Goal: Use online tool/utility: Utilize a website feature to perform a specific function

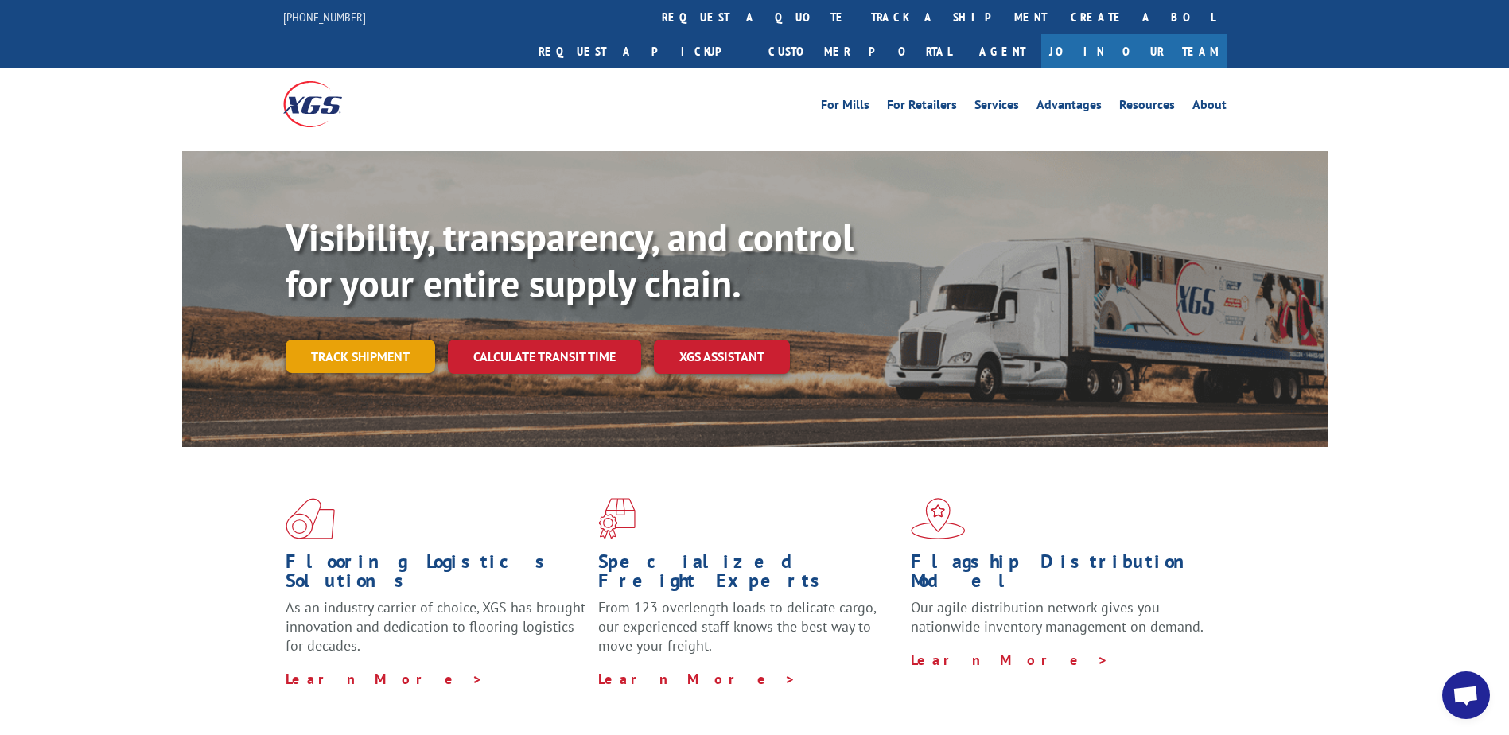
click at [362, 340] on link "Track shipment" at bounding box center [361, 356] width 150 height 33
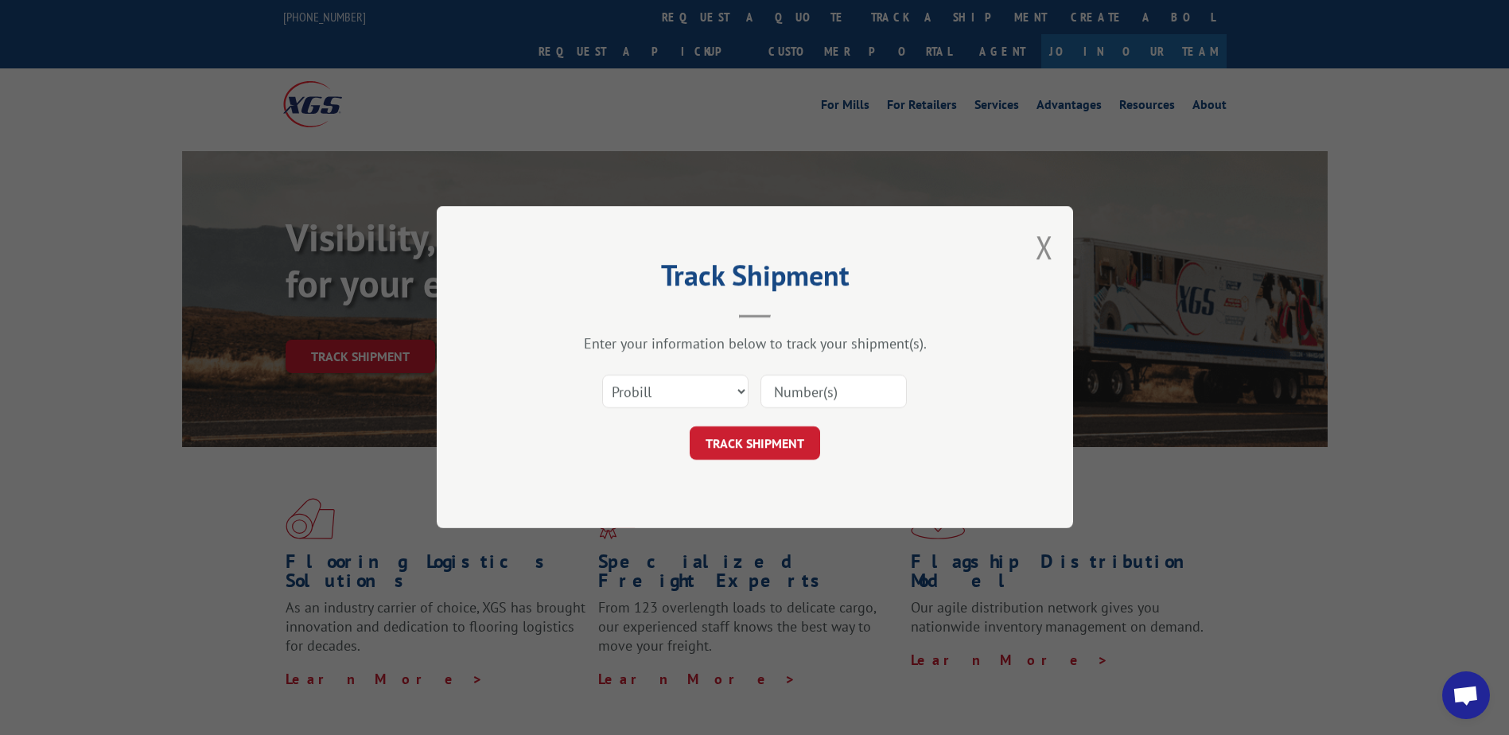
click at [1054, 243] on div "Track Shipment Enter your information below to track your shipment(s). Select c…" at bounding box center [755, 367] width 636 height 322
click at [1033, 239] on div "Track Shipment Enter your information below to track your shipment(s). Select c…" at bounding box center [755, 367] width 636 height 322
click at [1041, 250] on button "Close modal" at bounding box center [1043, 247] width 17 height 42
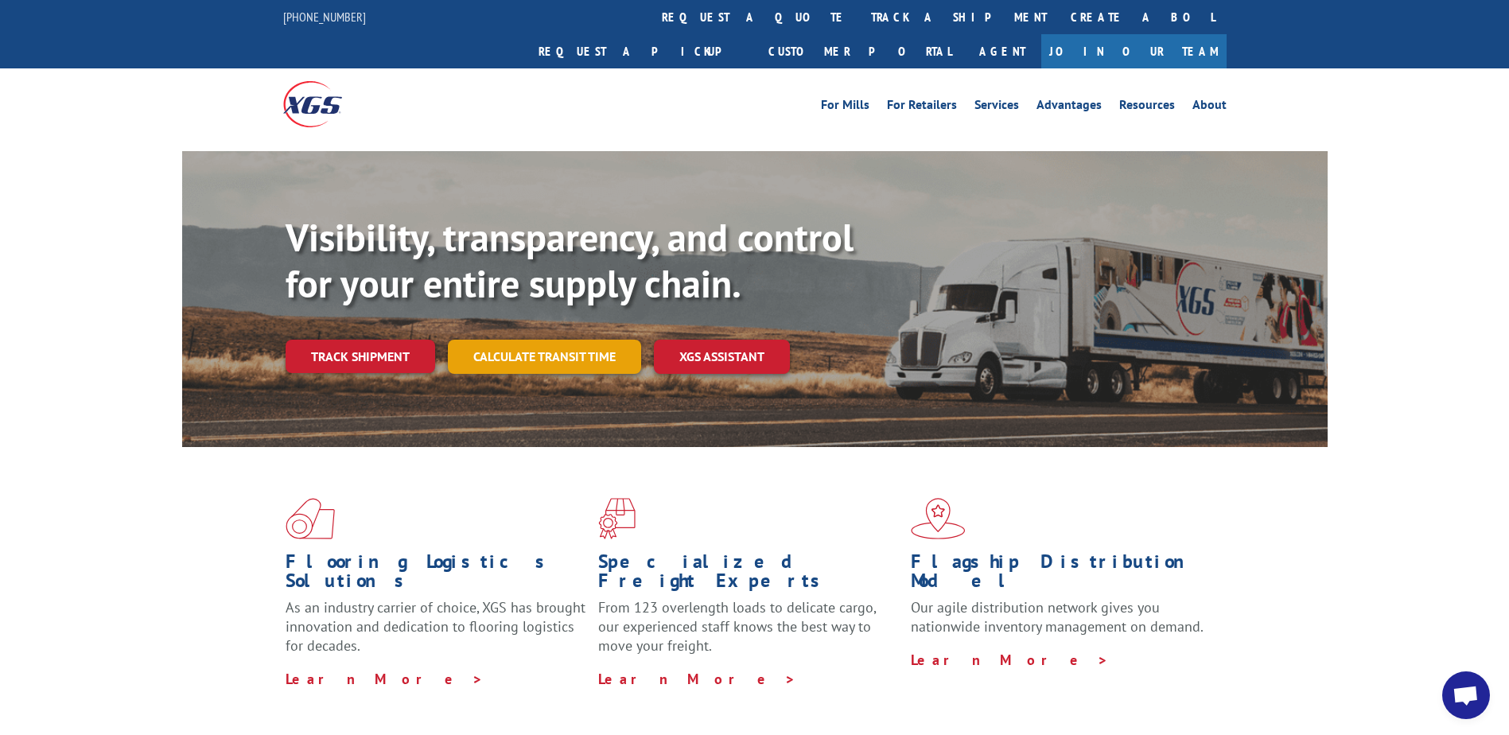
click at [532, 340] on link "Calculate transit time" at bounding box center [544, 357] width 193 height 34
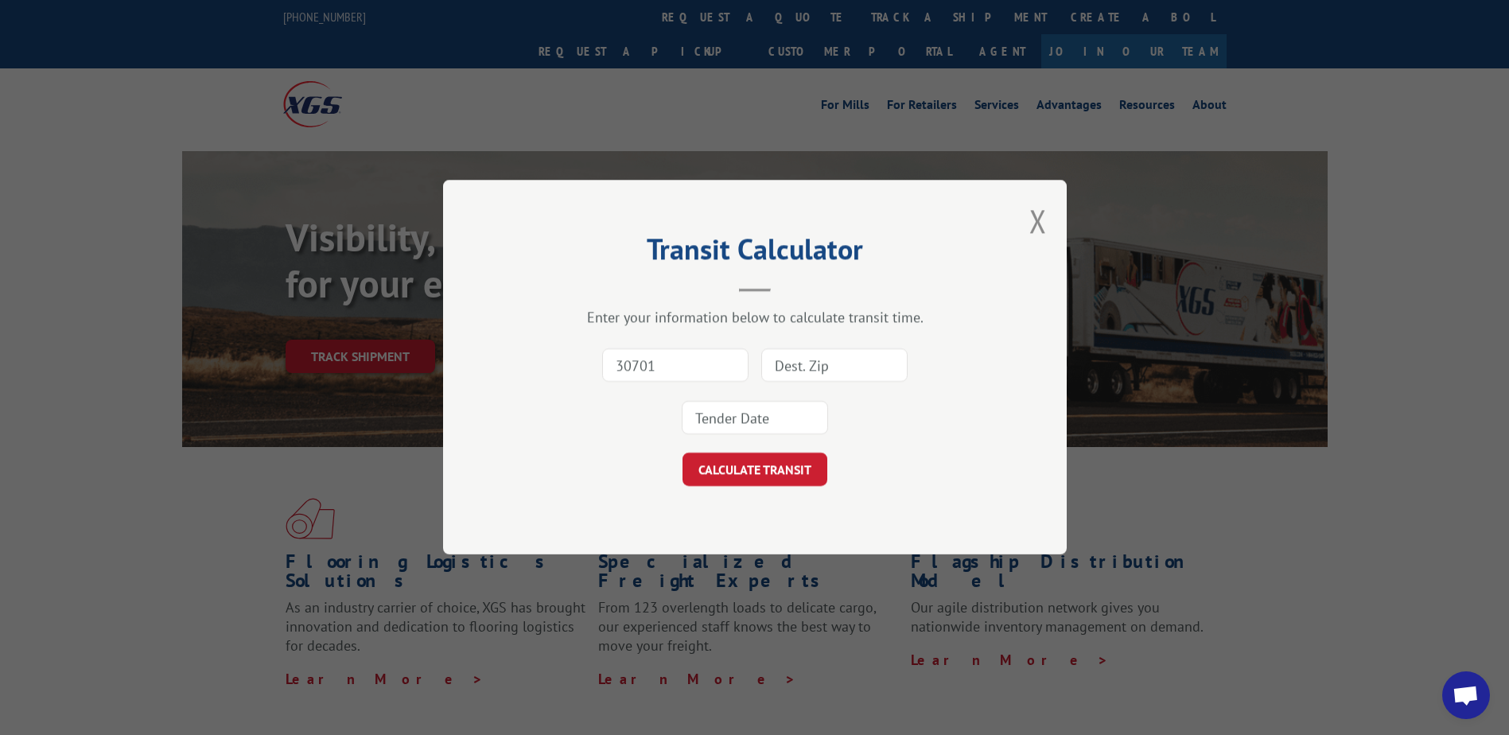
type input "30701"
type input "92262"
click at [786, 417] on input at bounding box center [755, 418] width 146 height 33
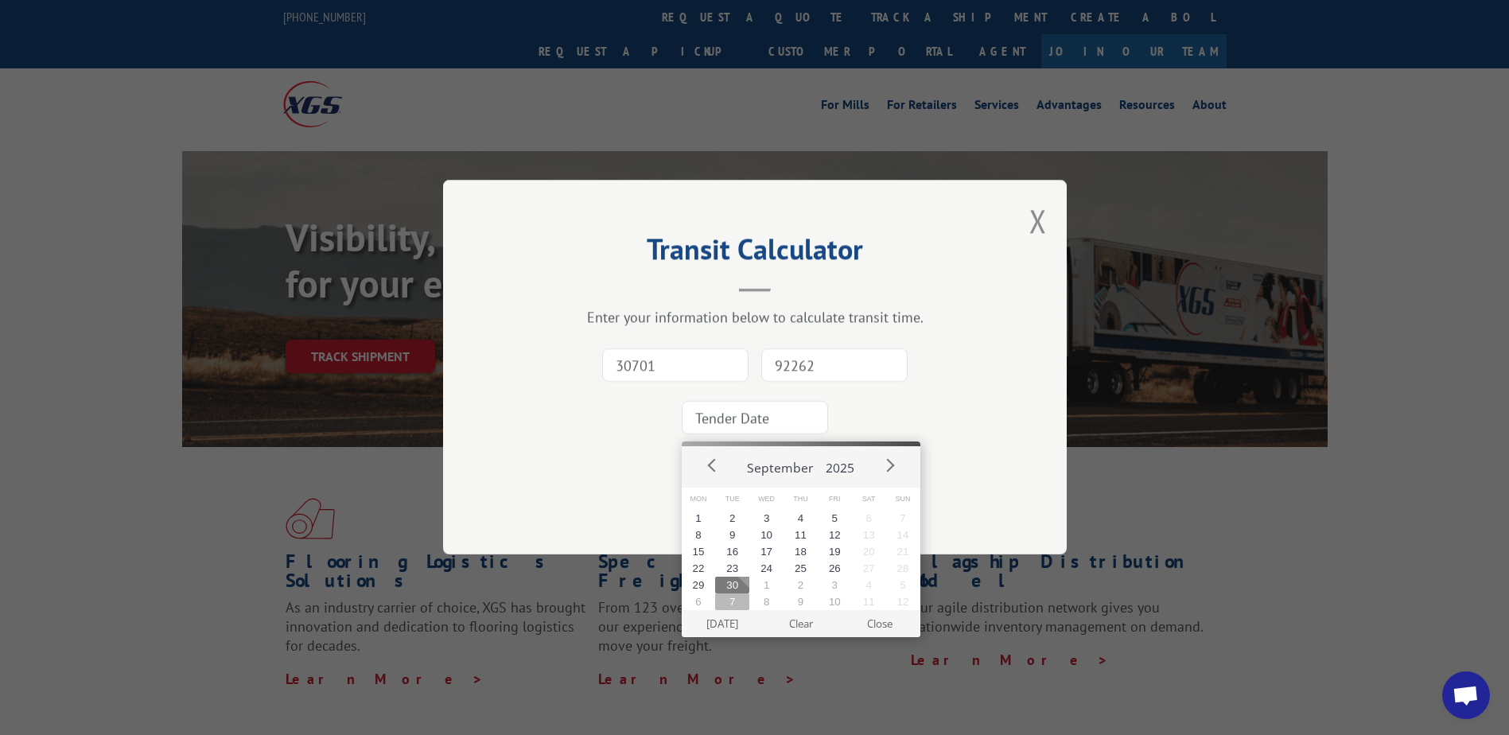
click at [744, 603] on button "7" at bounding box center [732, 601] width 34 height 17
type input "[DATE]"
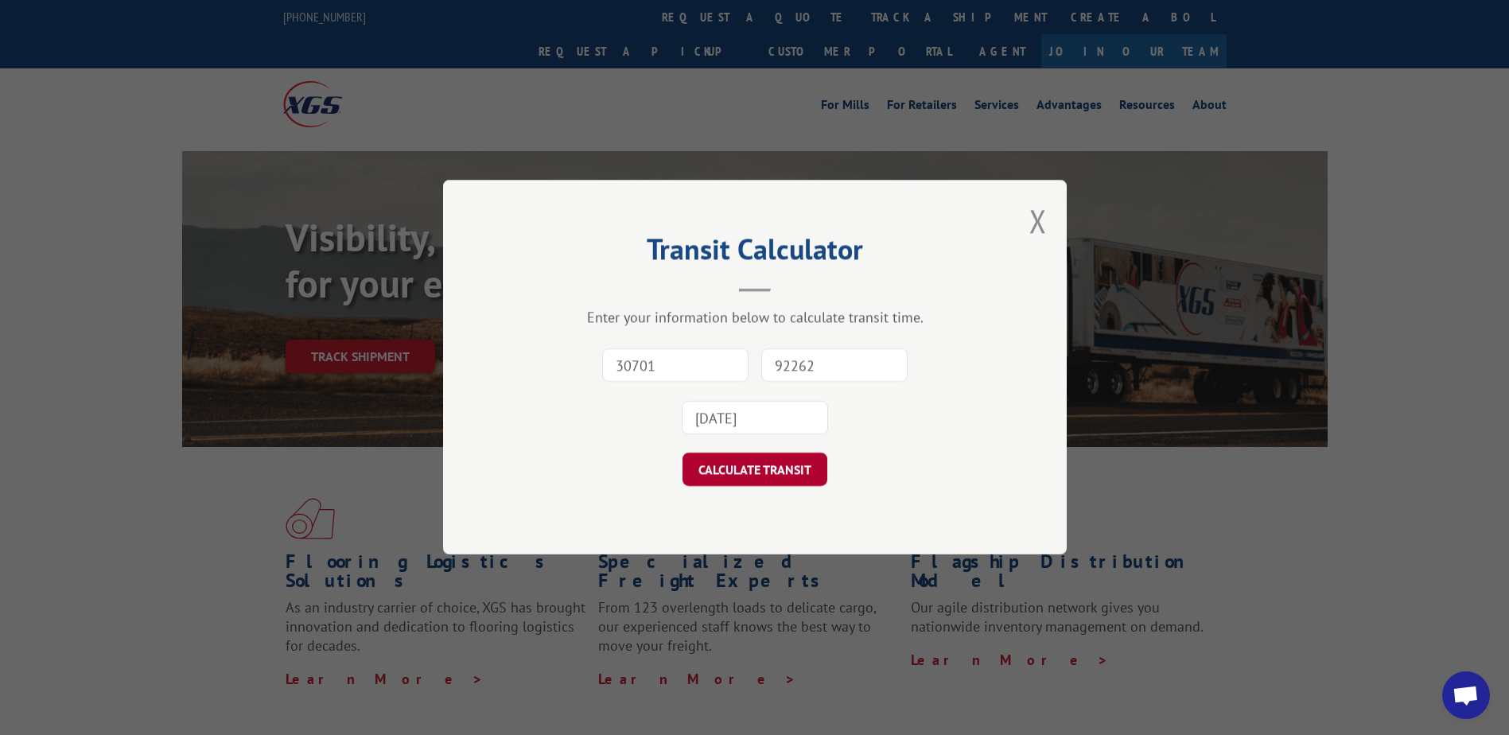
click at [761, 475] on button "CALCULATE TRANSIT" at bounding box center [754, 469] width 145 height 33
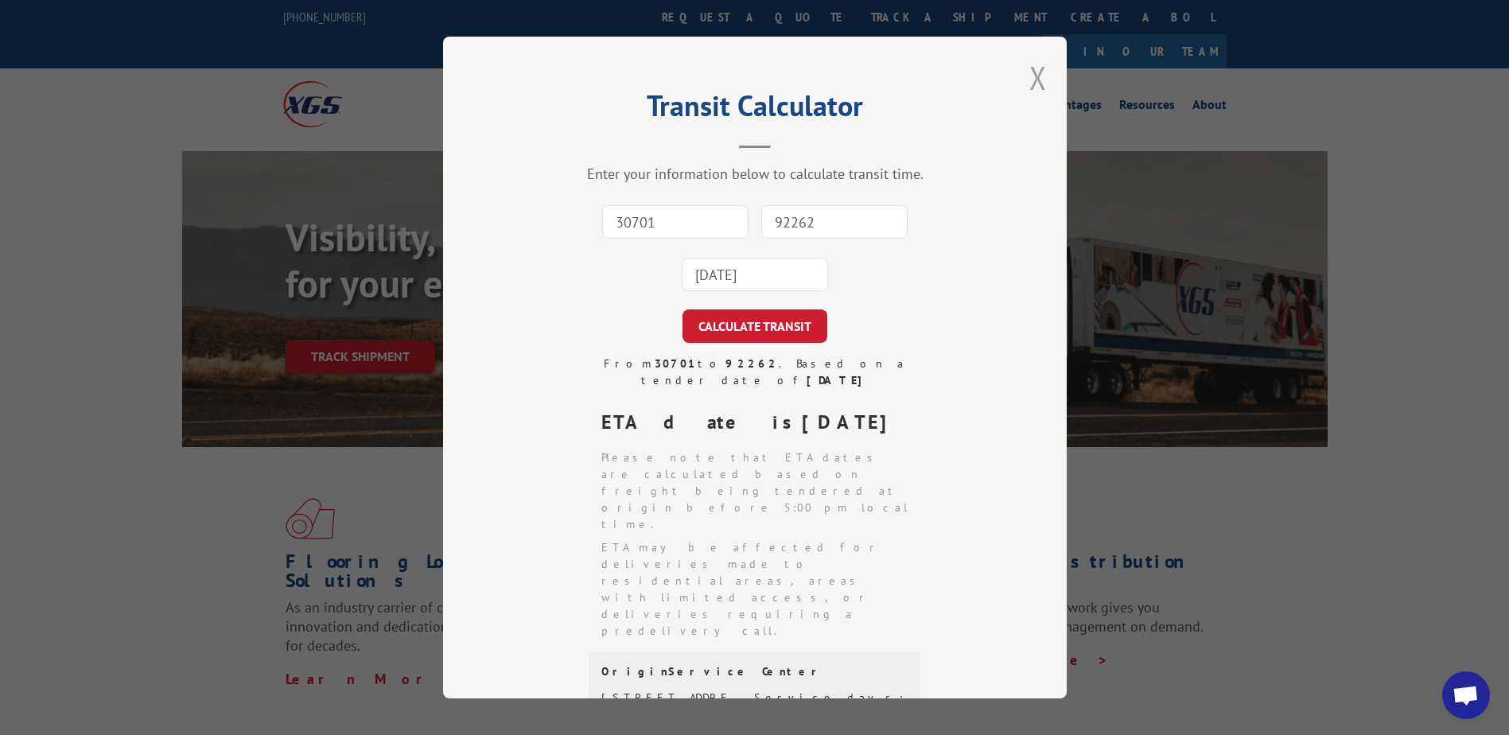
click at [1035, 69] on button "Close modal" at bounding box center [1037, 77] width 17 height 42
